Goal: Find specific page/section: Find specific page/section

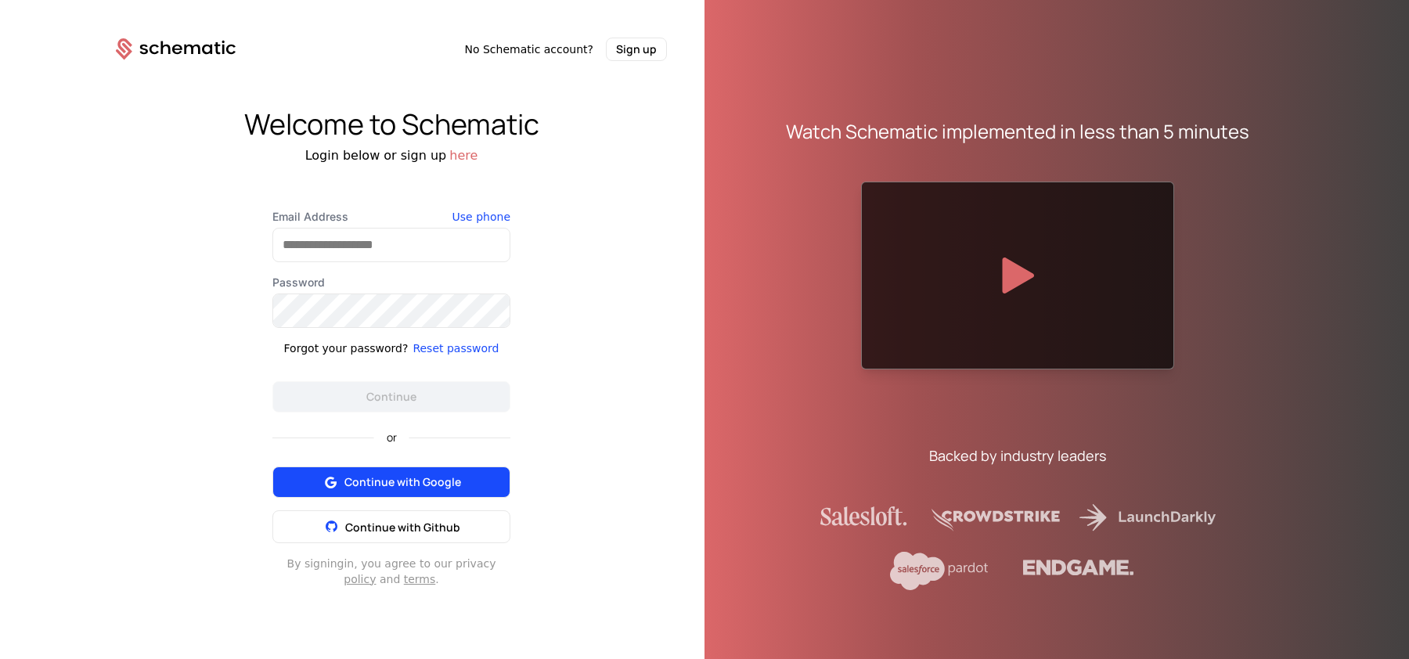
click at [370, 485] on span "Continue with Google" at bounding box center [402, 482] width 117 height 16
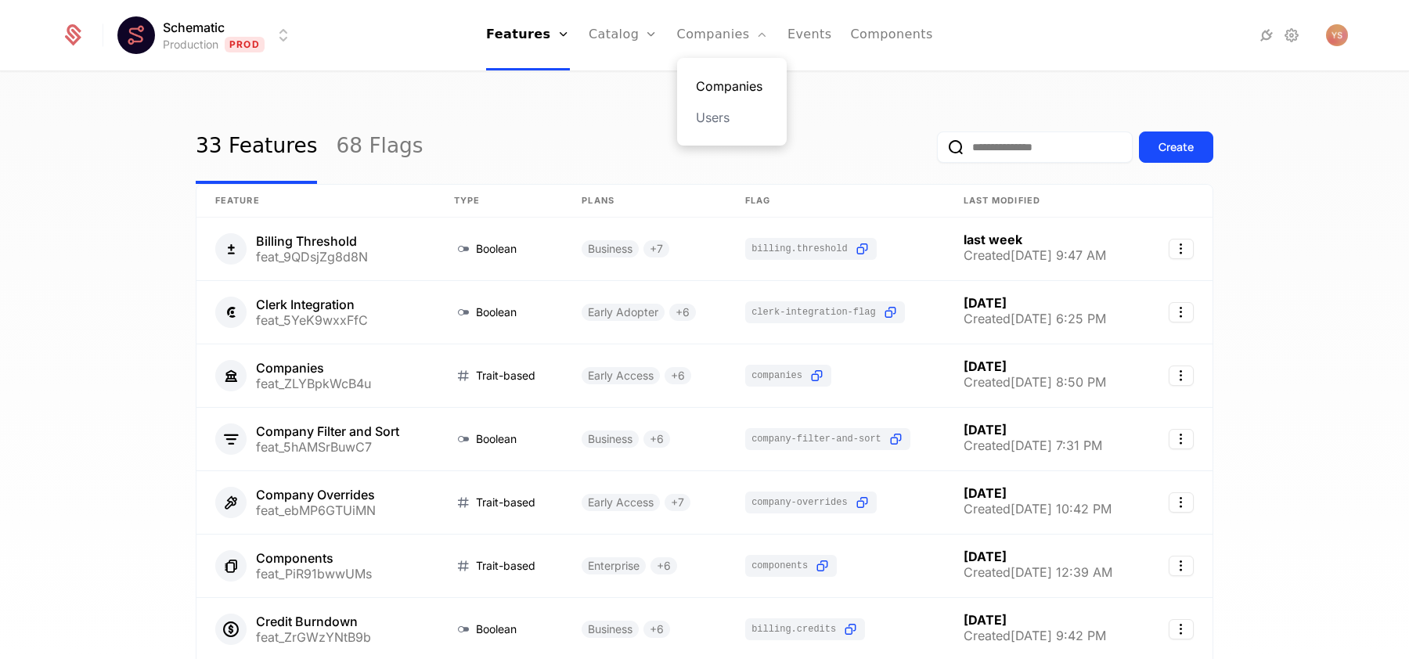
click at [705, 94] on link "Companies" at bounding box center [732, 86] width 72 height 19
